Goal: Communication & Community: Answer question/provide support

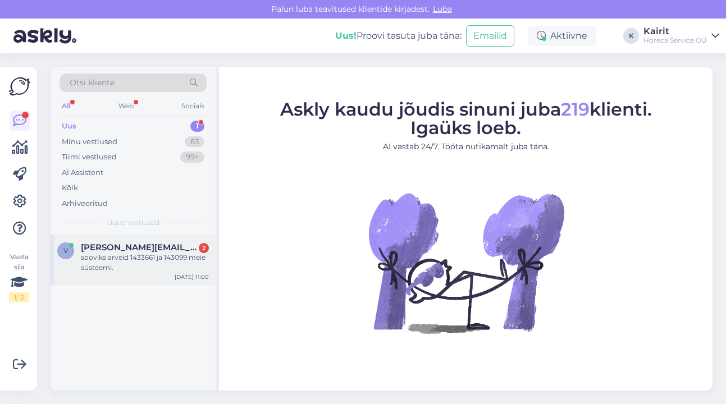
click at [105, 257] on div "sooviks arveid 1433661 ja 143099 meie süsteemi." at bounding box center [145, 263] width 128 height 20
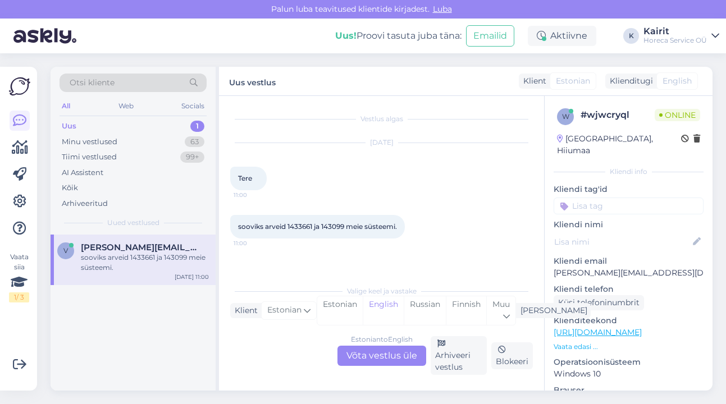
click at [358, 360] on div "Estonian to English Võta vestlus üle" at bounding box center [381, 356] width 89 height 20
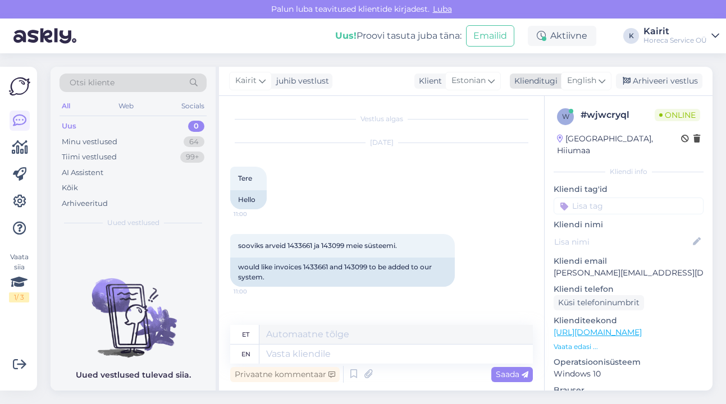
click at [599, 80] on icon at bounding box center [601, 81] width 7 height 12
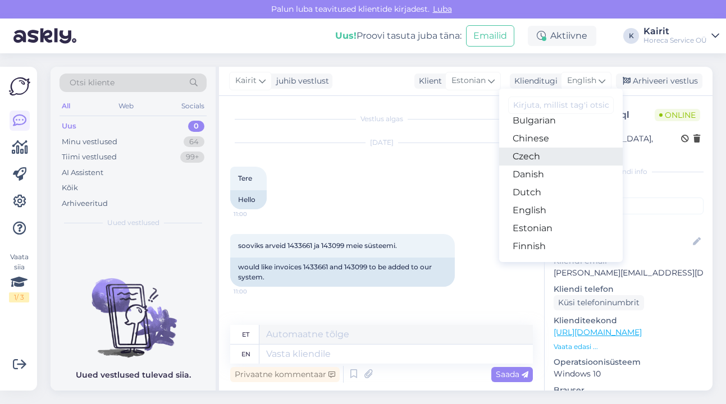
scroll to position [70, 0]
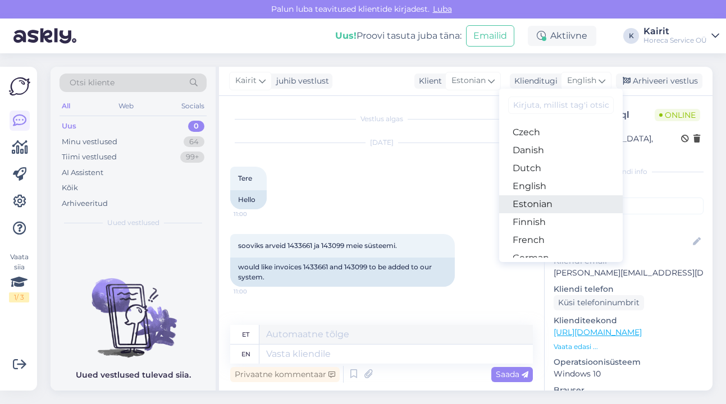
click at [550, 205] on link "Estonian" at bounding box center [560, 204] width 123 height 18
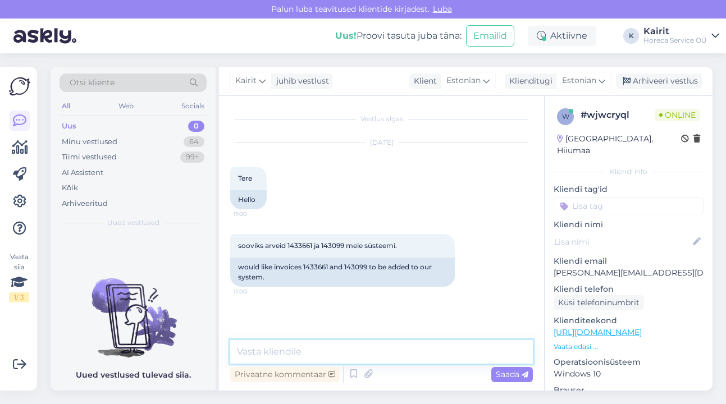
click at [427, 351] on textarea at bounding box center [381, 352] width 302 height 24
type textarea "Tere!"
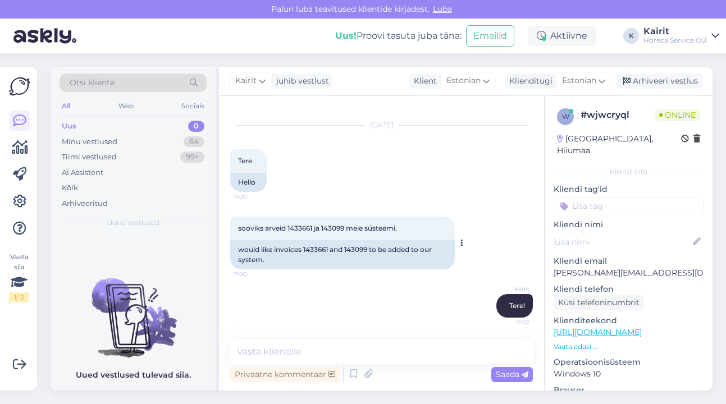
click at [305, 225] on span "sooviks arveid 1433661 ja 143099 meie süsteemi." at bounding box center [317, 228] width 159 height 8
copy span "1433661"
click at [334, 352] on textarea at bounding box center [381, 352] width 302 height 24
paste textarea "[PERSON_NAME] AS"
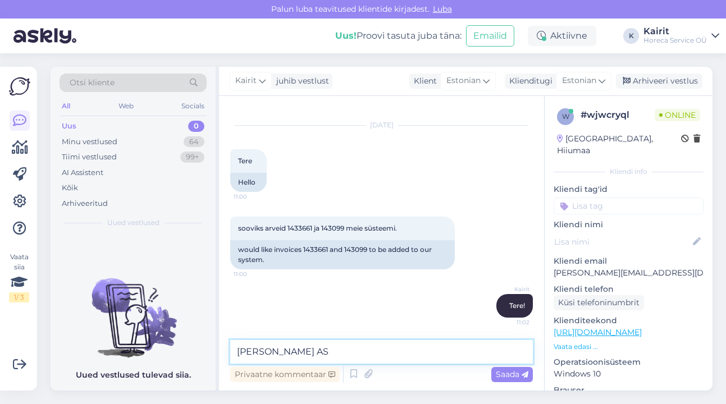
type textarea "[PERSON_NAME] AS ?"
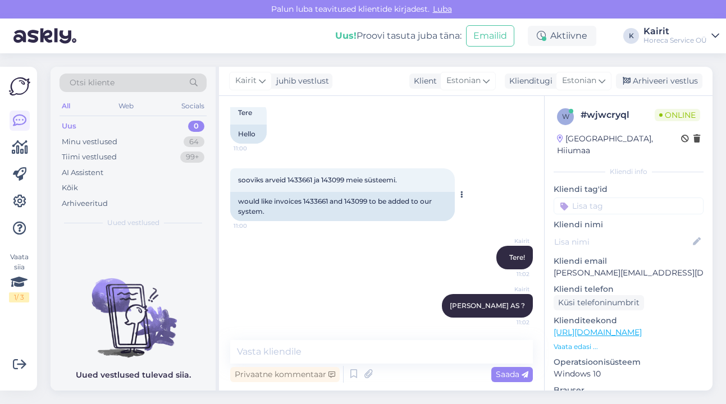
click at [337, 178] on span "sooviks arveid 1433661 ja 143099 meie süsteemi." at bounding box center [317, 180] width 159 height 8
copy span "143099"
click at [400, 348] on textarea at bounding box center [381, 352] width 302 height 24
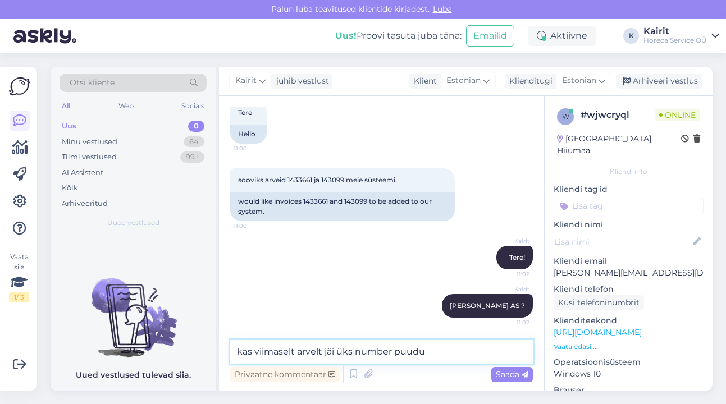
type textarea "kas viimaselt arvelt jäi üks number puudu?"
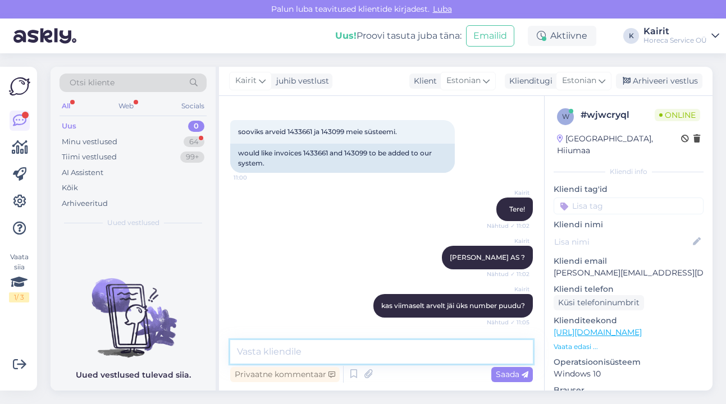
scroll to position [162, 0]
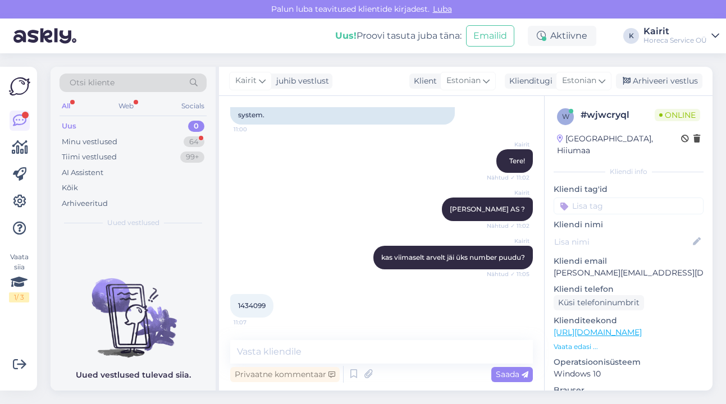
click at [250, 305] on span "1434099" at bounding box center [251, 305] width 27 height 8
copy div "1434099 11:07"
click at [328, 352] on textarea at bounding box center [381, 352] width 302 height 24
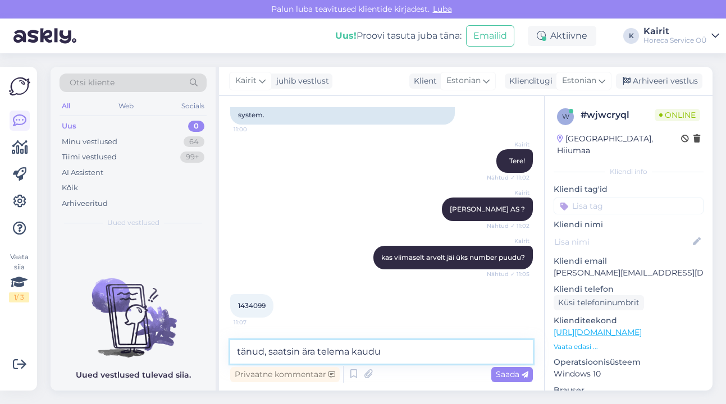
type textarea "tänud, saatsin ära telema kaudu."
